Goal: Information Seeking & Learning: Learn about a topic

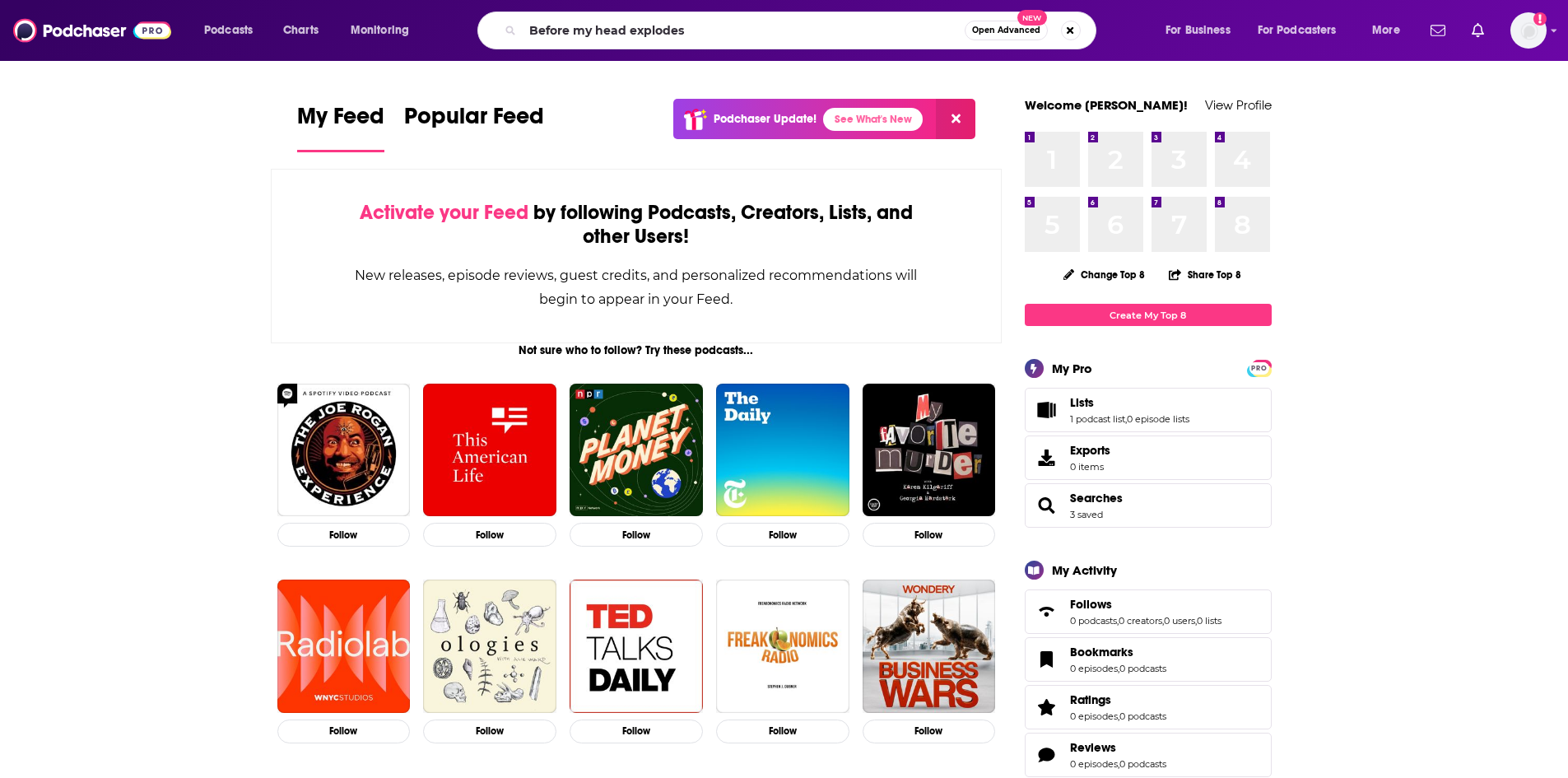
type input "Before my head explodes"
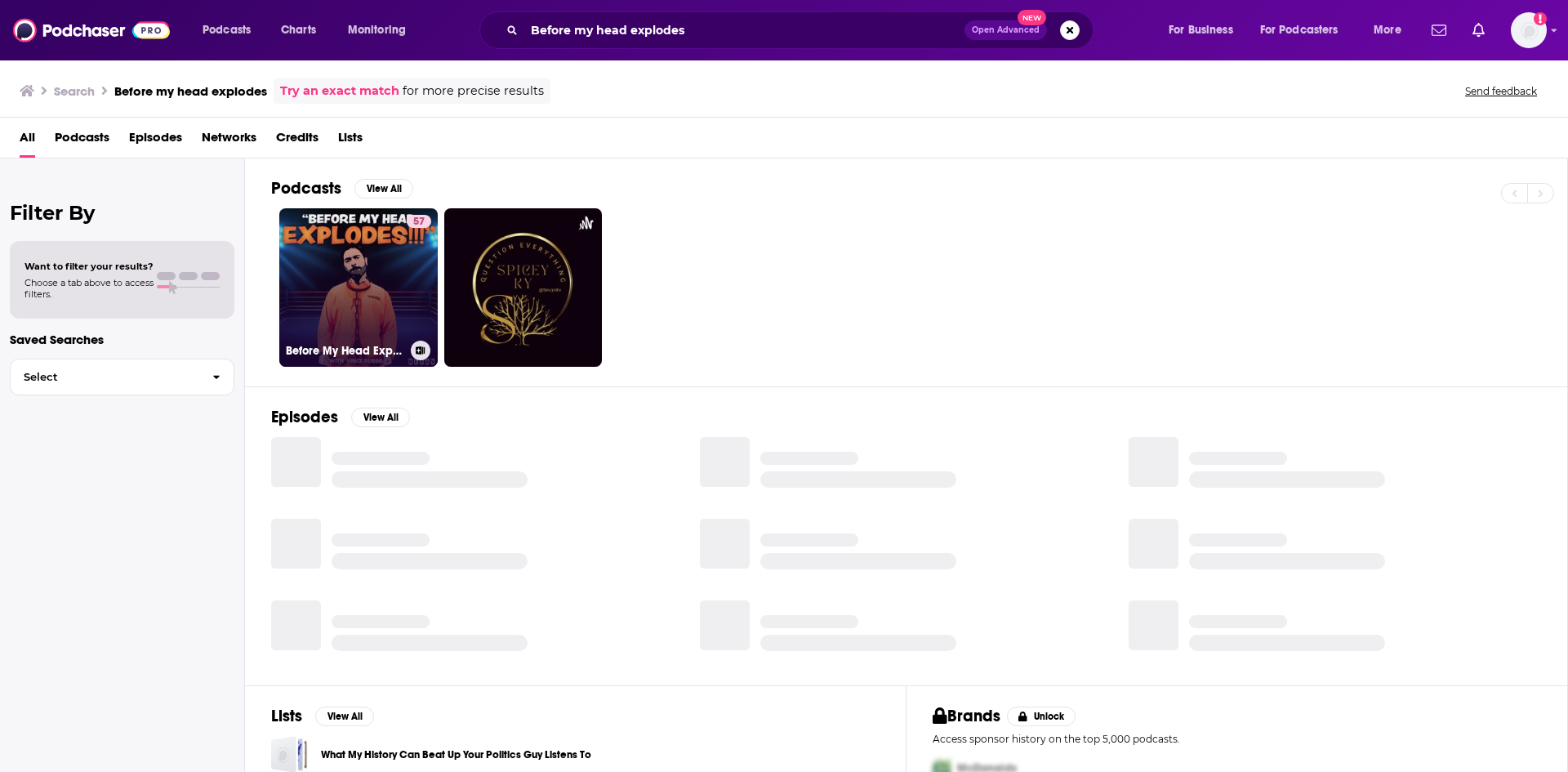
click at [355, 293] on link "57 Before My Head Explodes with [PERSON_NAME]" at bounding box center [358, 287] width 158 height 158
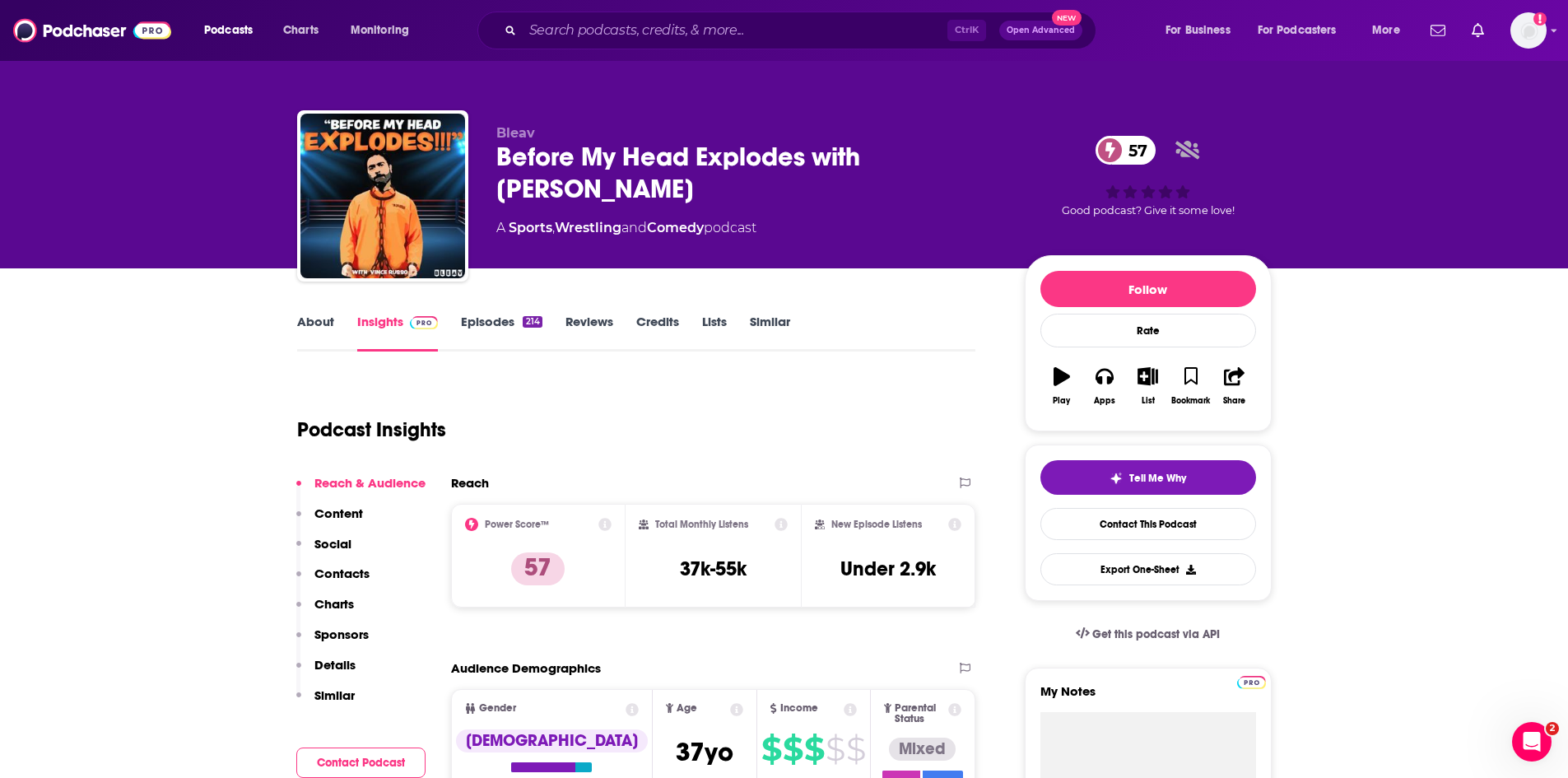
click at [309, 324] on link "About" at bounding box center [315, 333] width 37 height 38
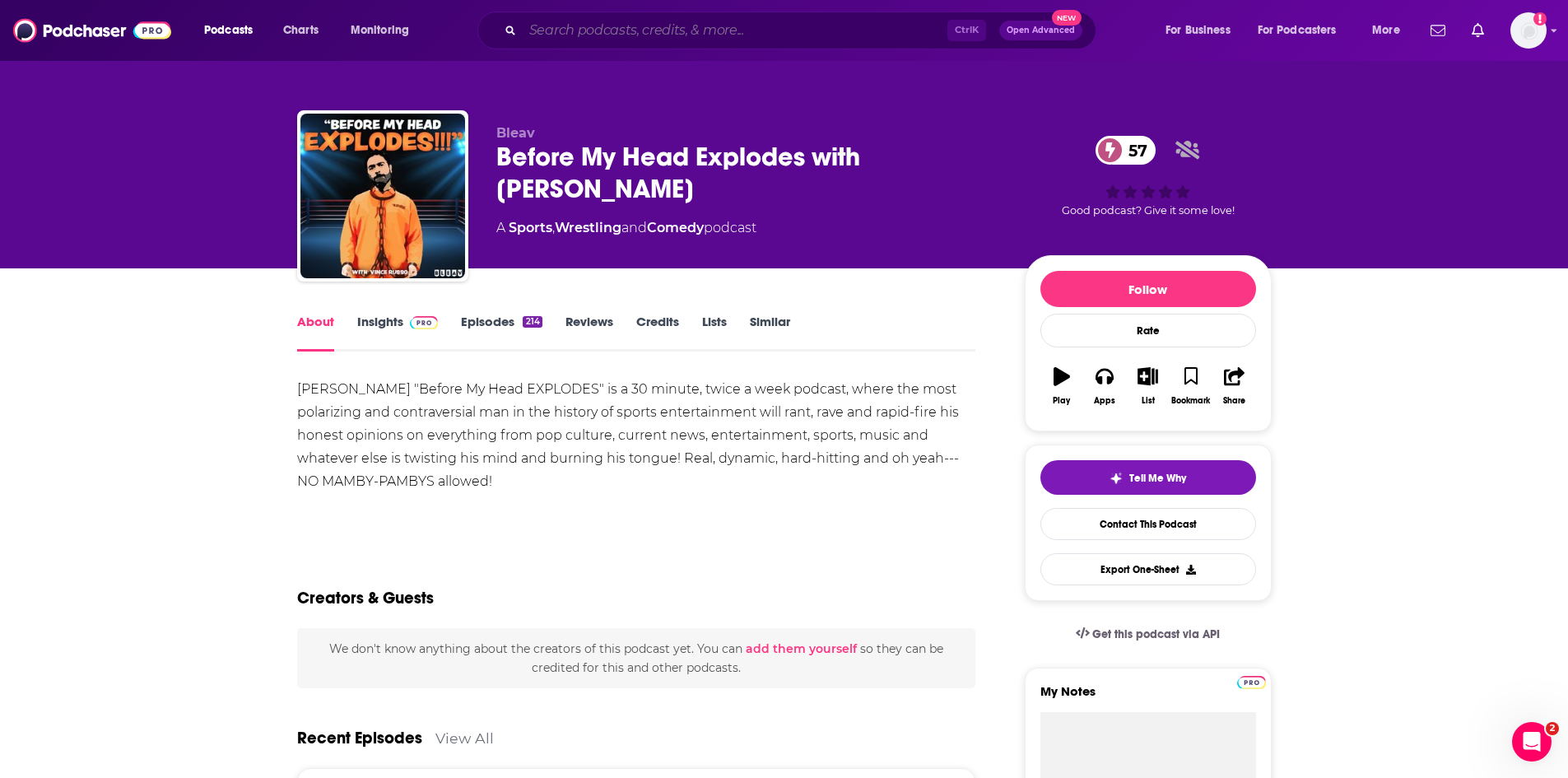
click at [610, 39] on input "Search podcasts, credits, & more..." at bounding box center [735, 30] width 425 height 26
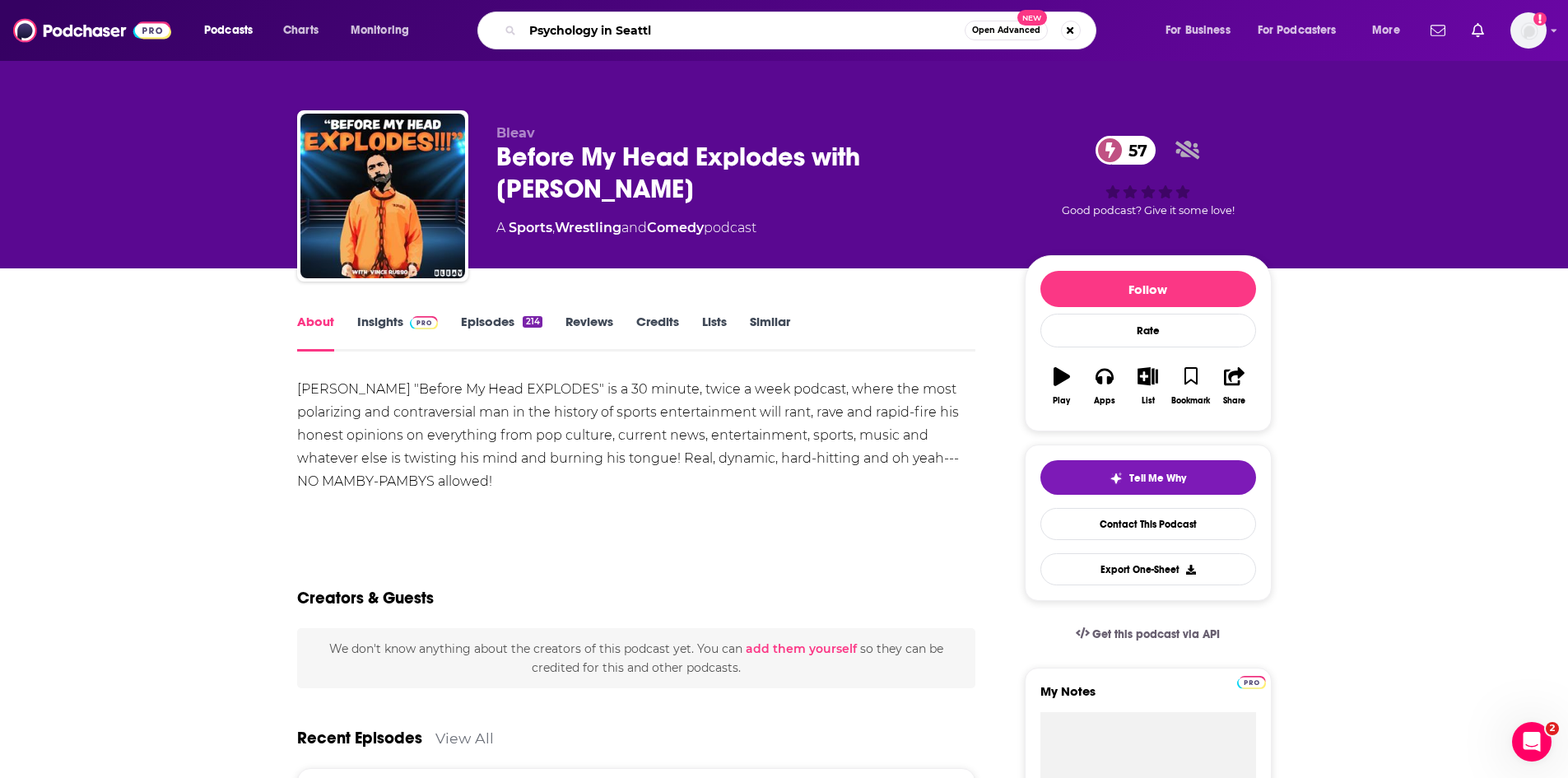
type input "Psychology in [GEOGRAPHIC_DATA]"
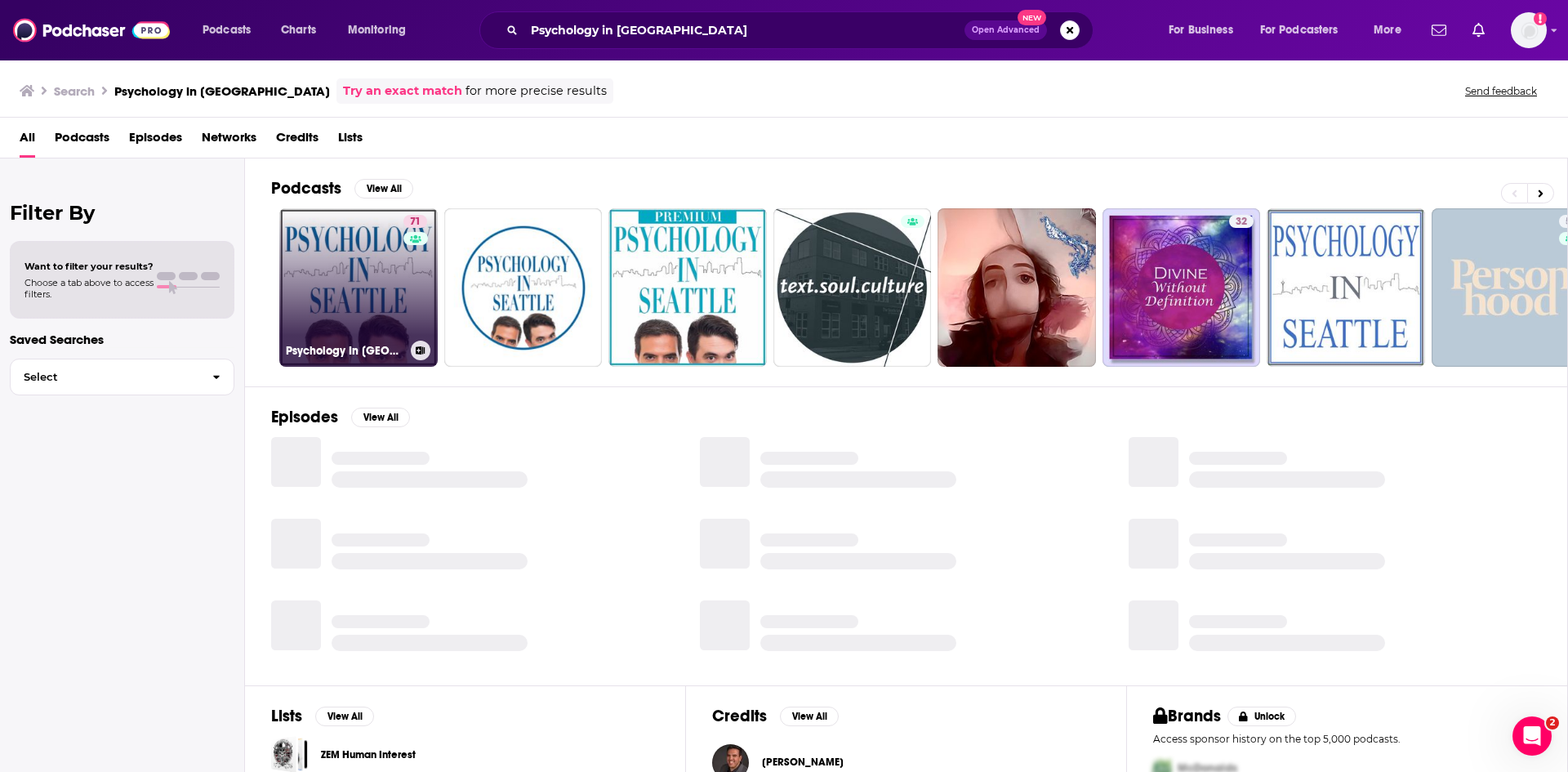
click at [360, 300] on link "71 Psychology In [GEOGRAPHIC_DATA] Podcast" at bounding box center [358, 287] width 158 height 158
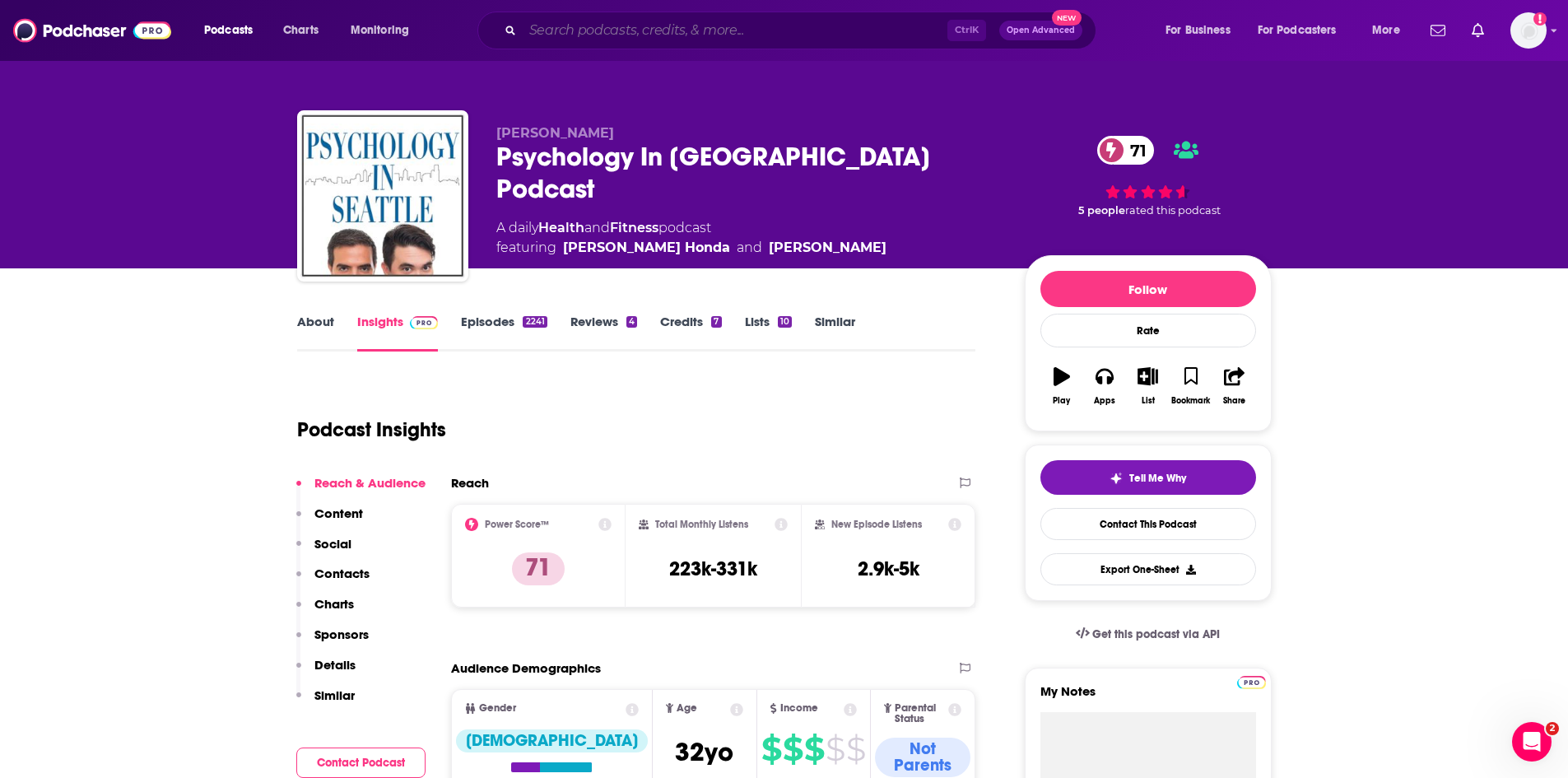
click at [641, 22] on input "Search podcasts, credits, & more..." at bounding box center [735, 30] width 425 height 26
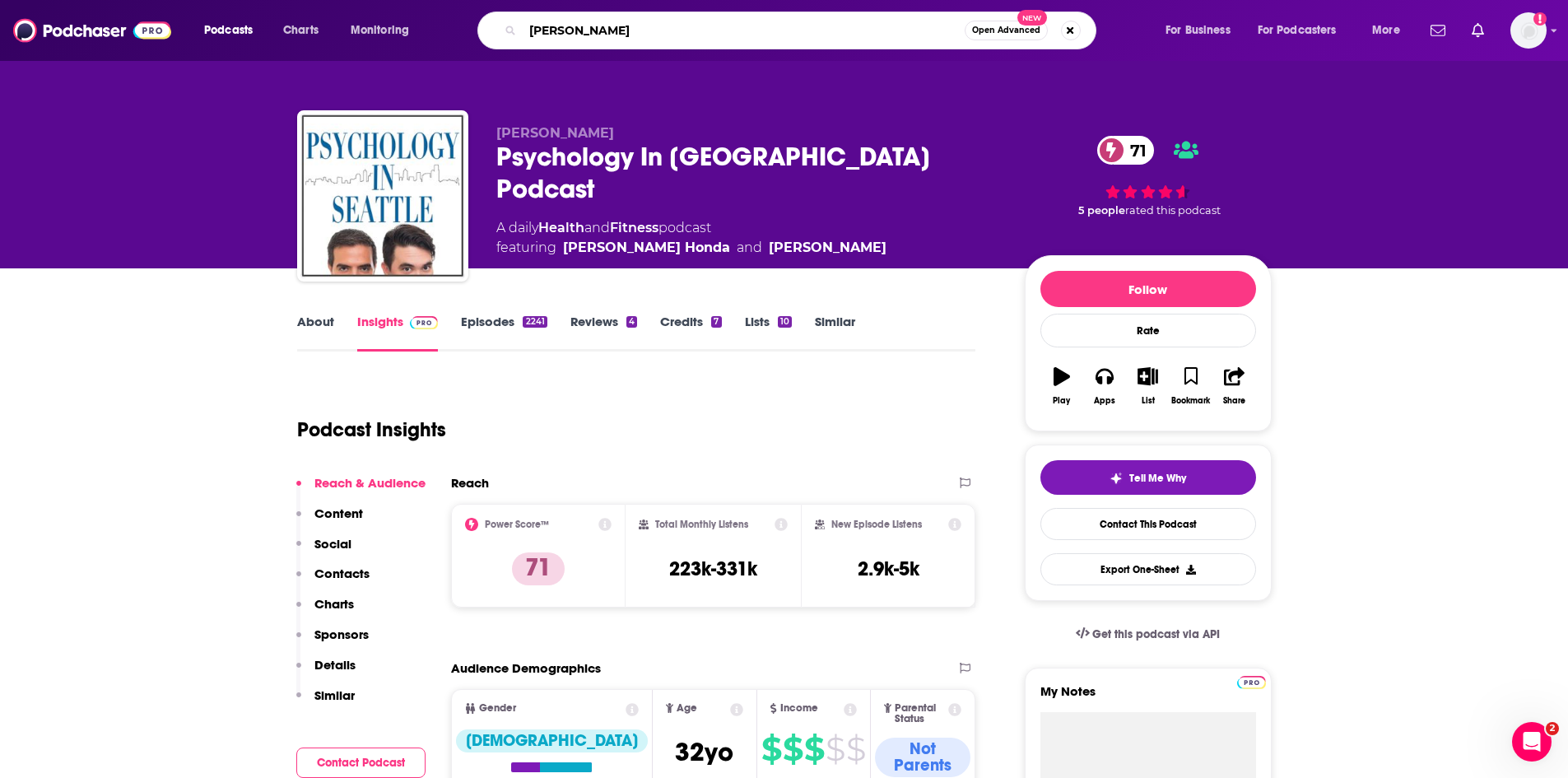
type input "[PERSON_NAME]"
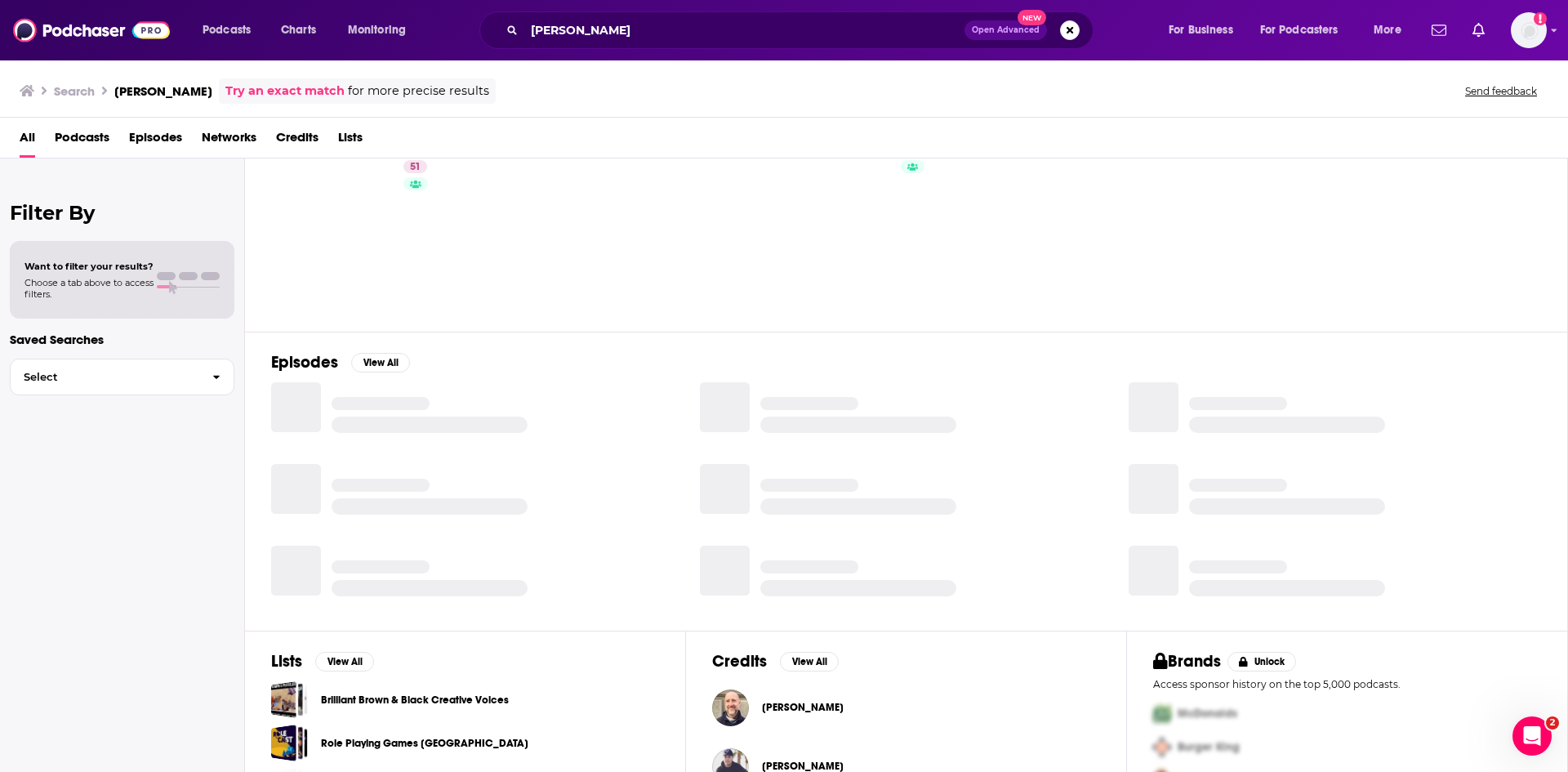
scroll to position [151, 0]
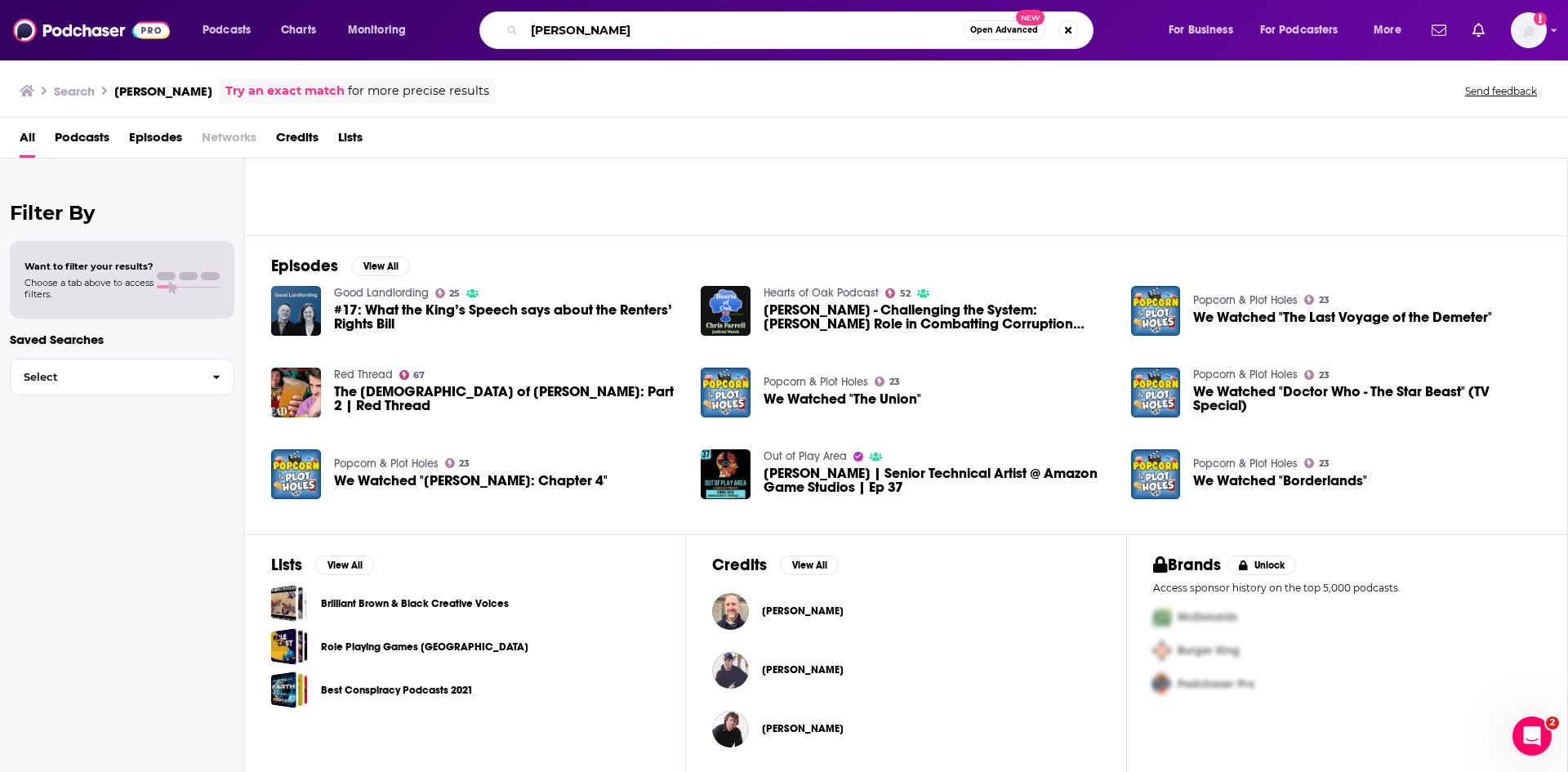
click at [601, 28] on input "[PERSON_NAME]" at bounding box center [743, 30] width 438 height 26
drag, startPoint x: 622, startPoint y: 30, endPoint x: 426, endPoint y: 14, distance: 196.7
click at [426, 14] on div "Podcasts Charts Monitoring [PERSON_NAME] Open Advanced New For Business For Pod…" at bounding box center [803, 31] width 1225 height 38
type input "Clarksville Rundown"
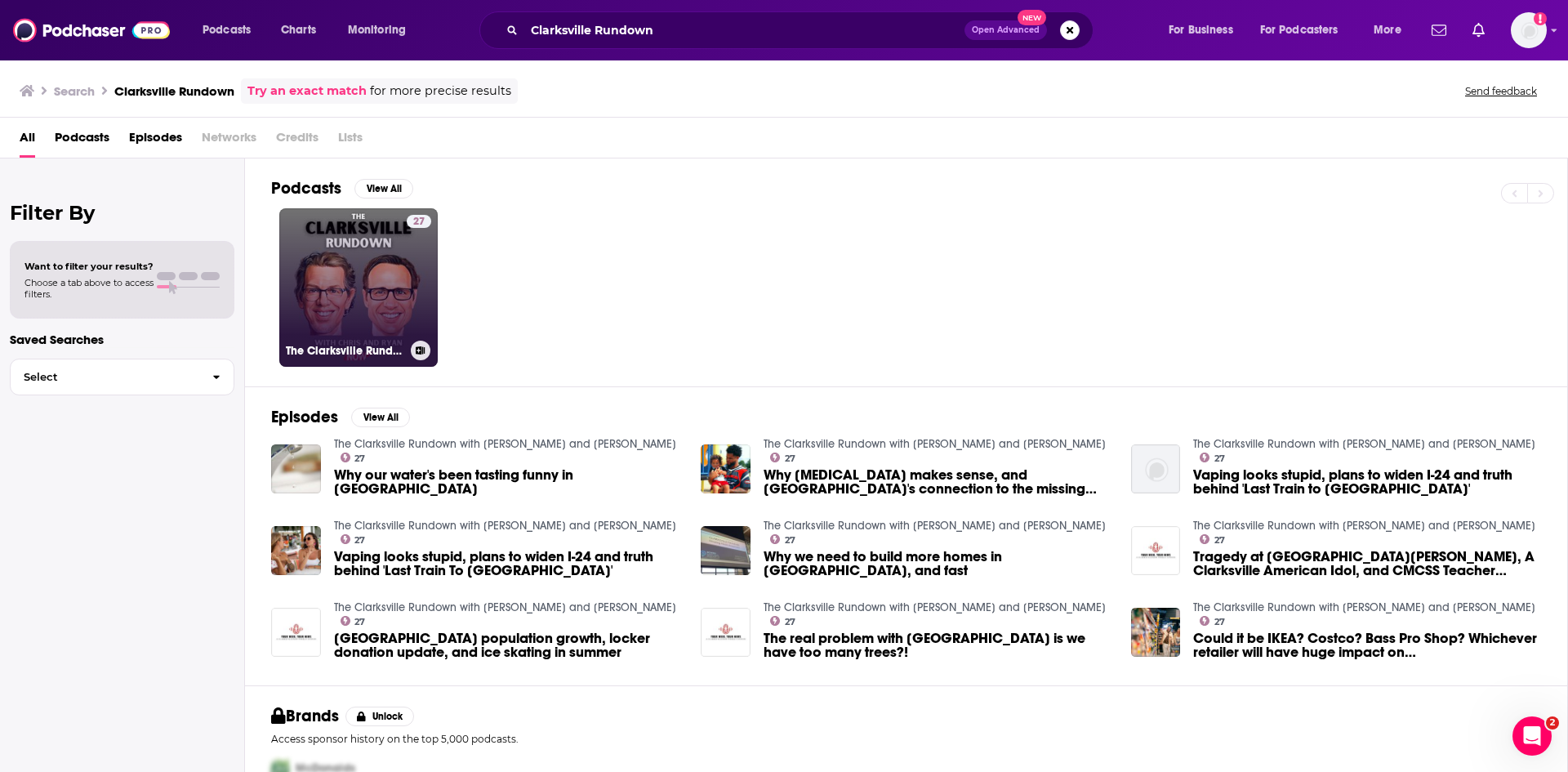
click at [364, 275] on link "27 The Clarksville Rundown with [PERSON_NAME] and [PERSON_NAME]" at bounding box center [358, 287] width 158 height 158
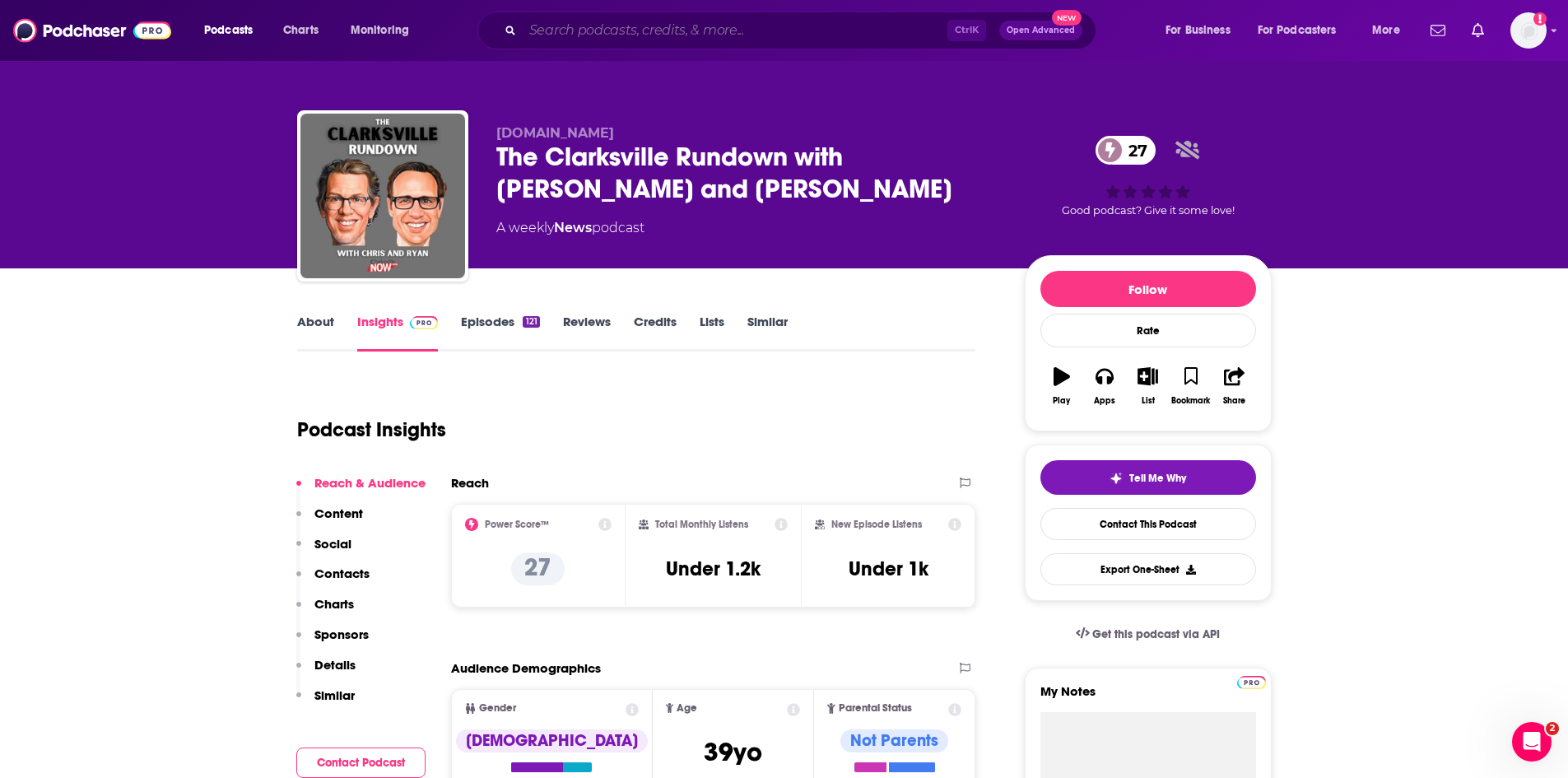
click at [703, 33] on input "Search podcasts, credits, & more..." at bounding box center [735, 30] width 425 height 26
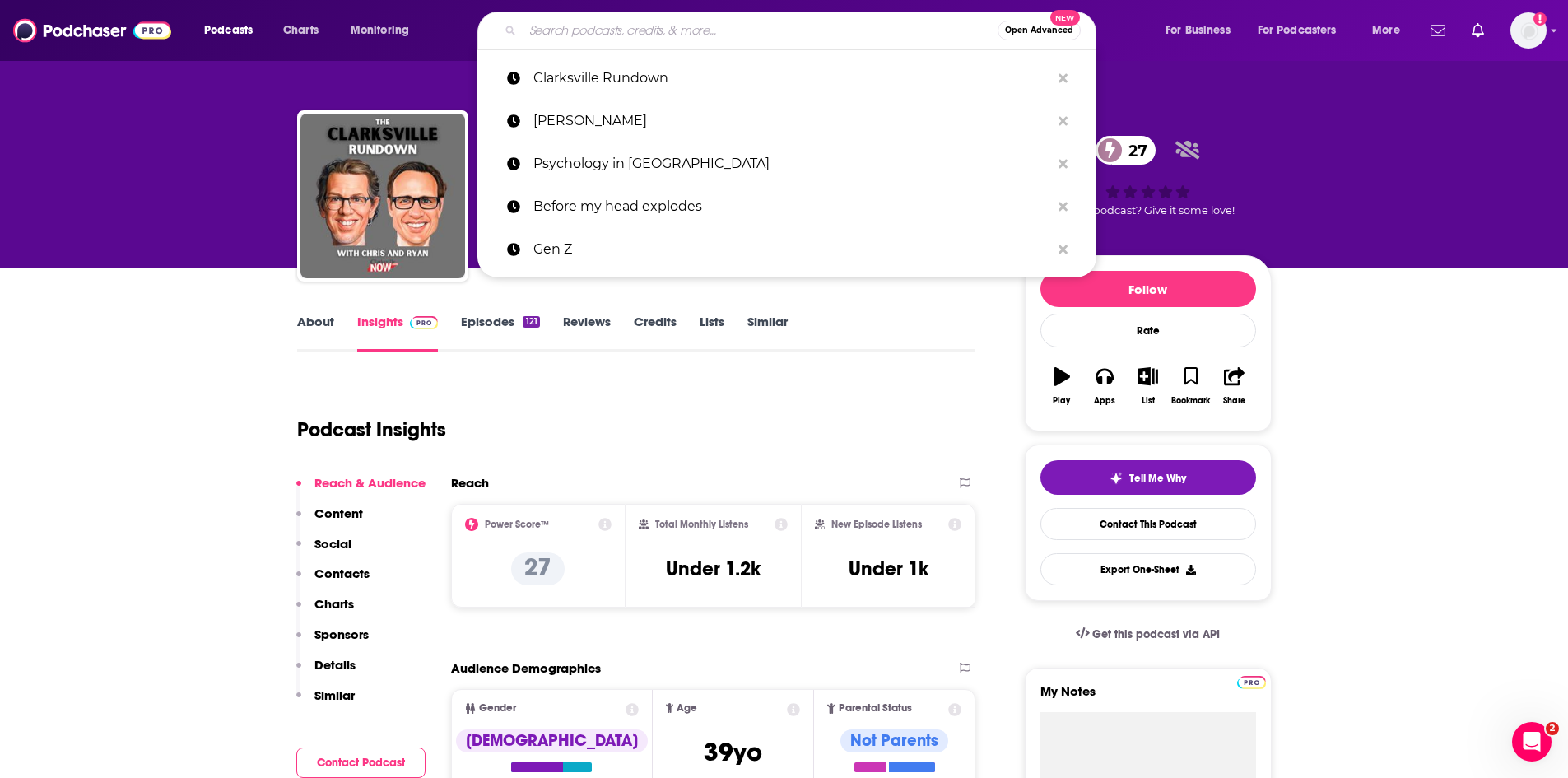
paste input "[PERSON_NAME]"
type input "[PERSON_NAME]"
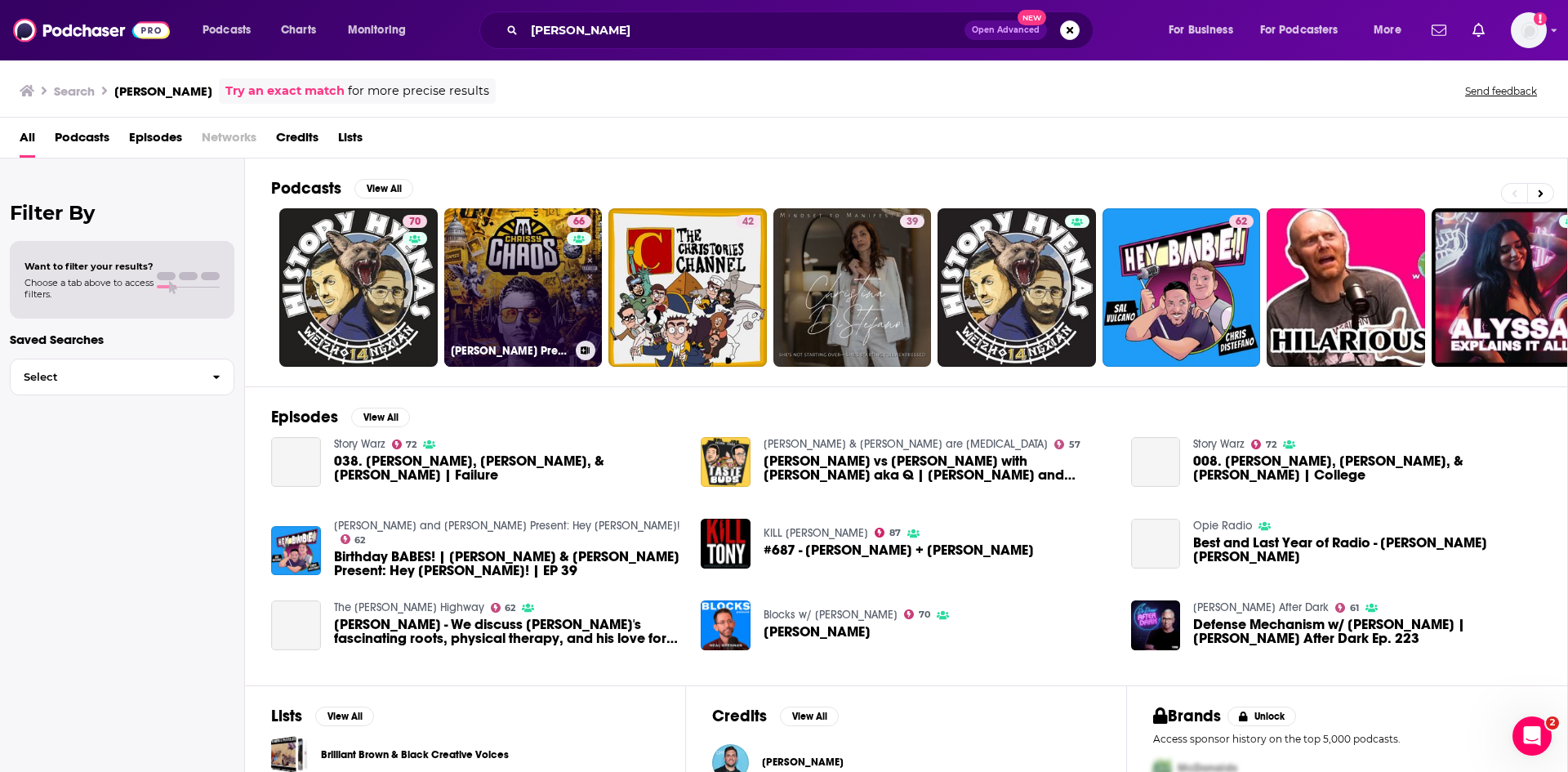
click at [549, 284] on link "66 [PERSON_NAME] Presents: [PERSON_NAME]" at bounding box center [522, 287] width 158 height 158
